Goal: Task Accomplishment & Management: Manage account settings

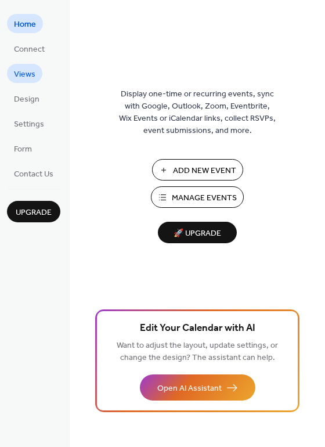
click at [31, 71] on span "Views" at bounding box center [24, 75] width 21 height 12
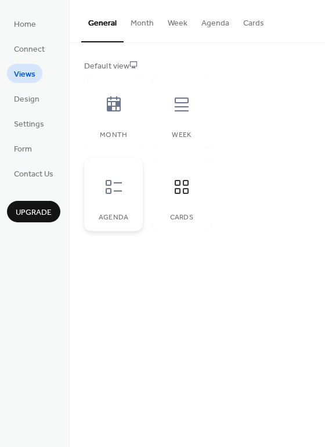
click at [108, 196] on icon at bounding box center [114, 187] width 19 height 19
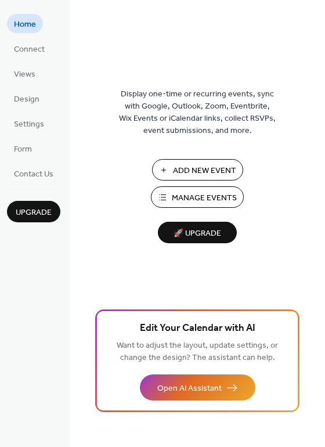
click at [207, 193] on span "Manage Events" at bounding box center [204, 198] width 65 height 12
click at [23, 75] on span "Views" at bounding box center [24, 75] width 21 height 12
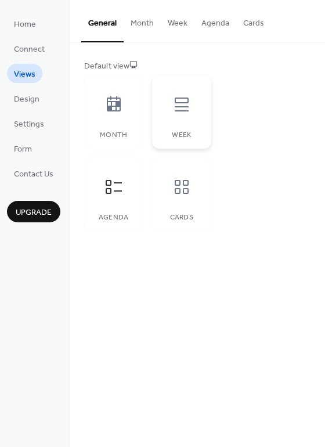
click at [178, 118] on div at bounding box center [181, 104] width 35 height 35
